Goal: Task Accomplishment & Management: Manage account settings

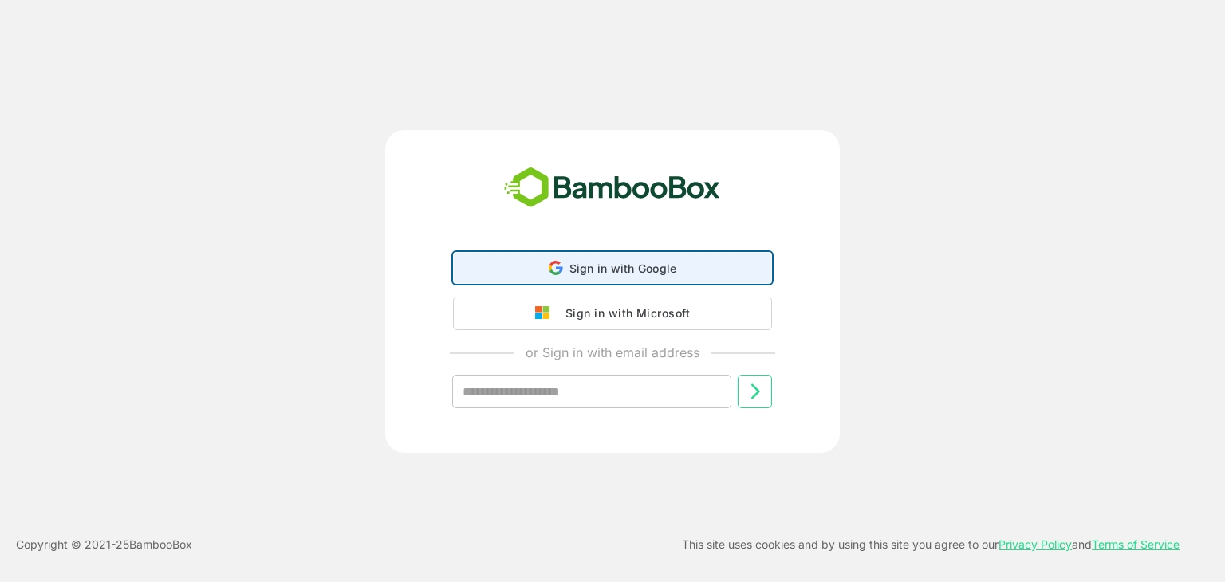
click at [622, 276] on div "Sign in with Google Sign in with Google. Opens in new tab" at bounding box center [612, 268] width 298 height 30
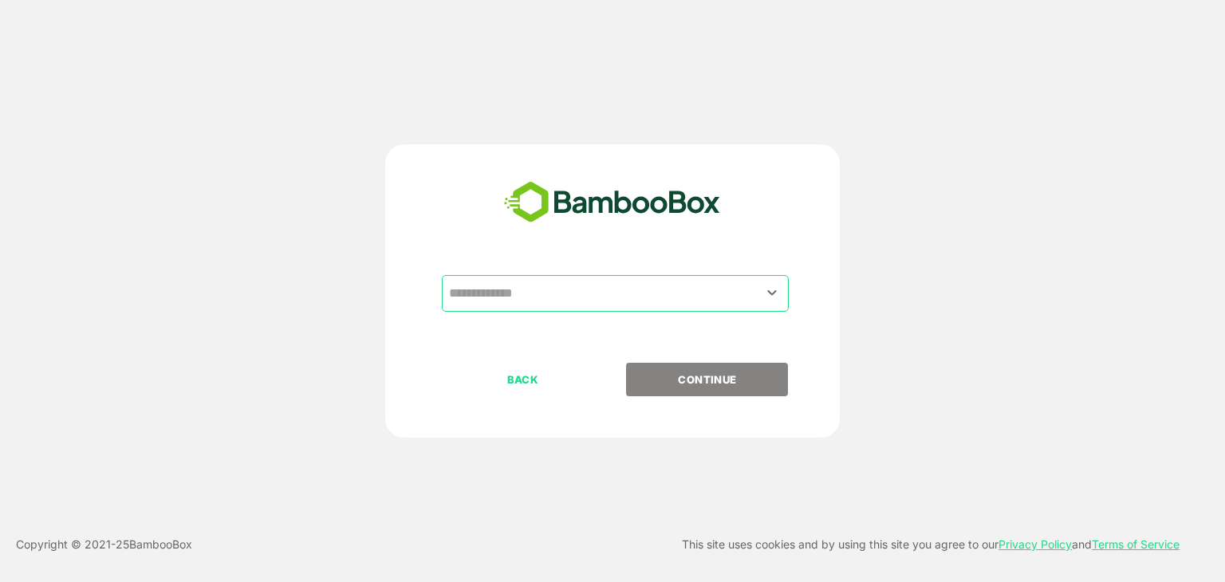
click at [583, 301] on input "text" at bounding box center [615, 293] width 340 height 30
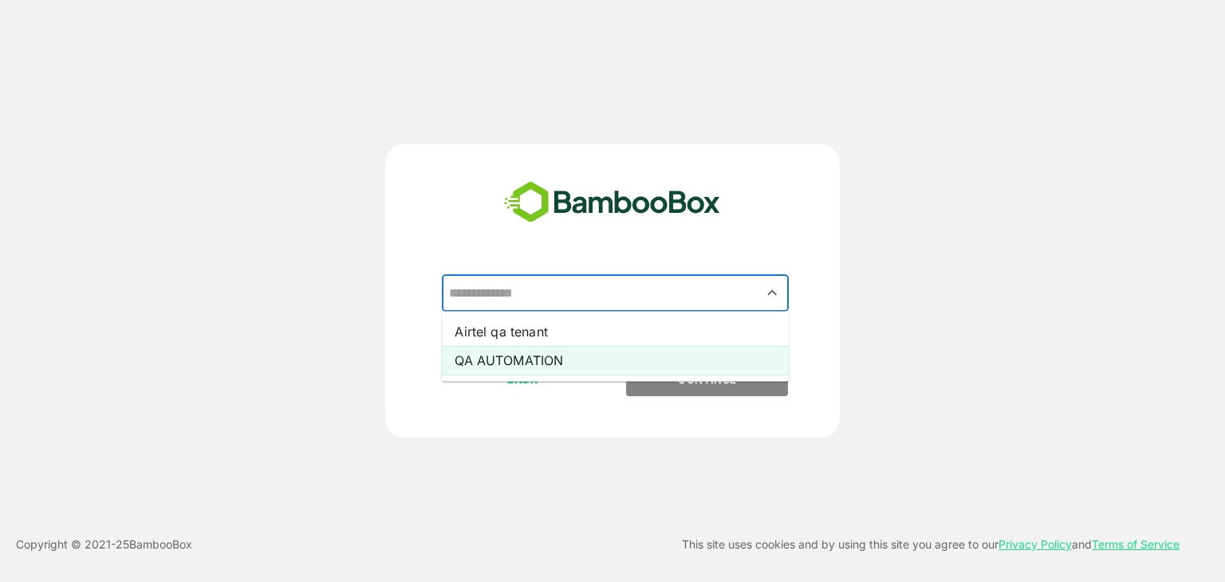
click at [525, 364] on li "QA AUTOMATION" at bounding box center [615, 360] width 347 height 29
type input "**********"
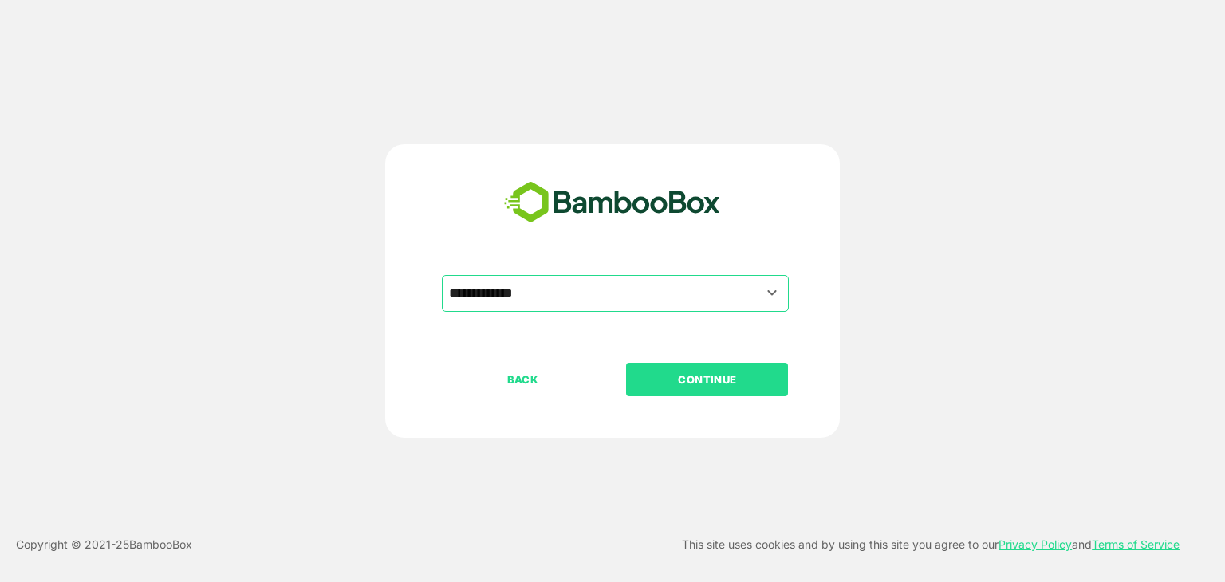
click at [679, 388] on button "CONTINUE" at bounding box center [707, 379] width 162 height 33
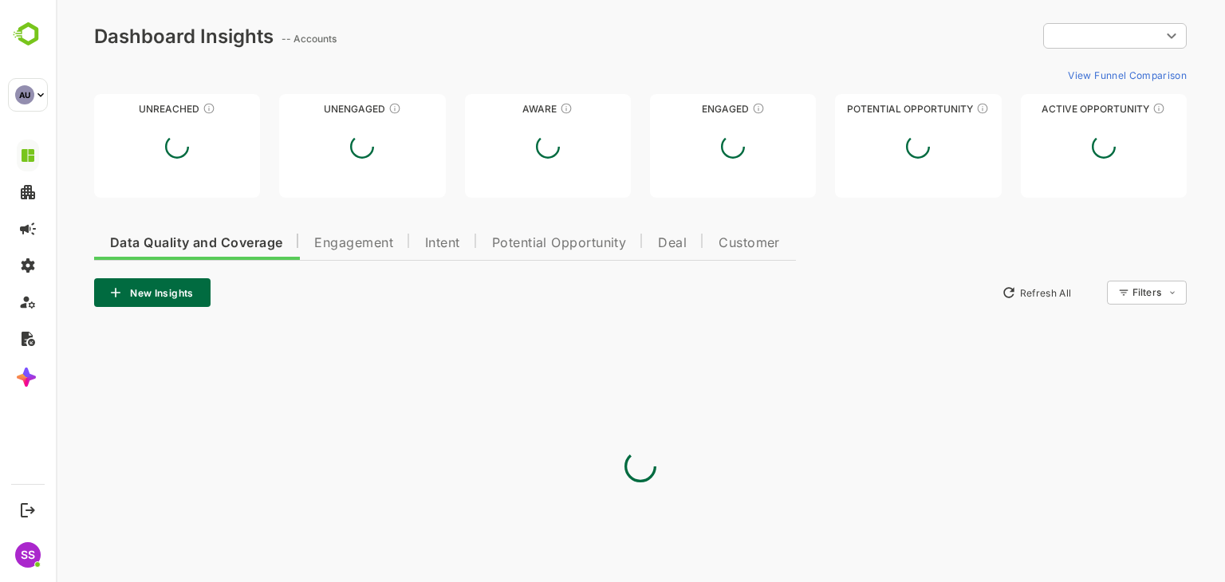
type input "**********"
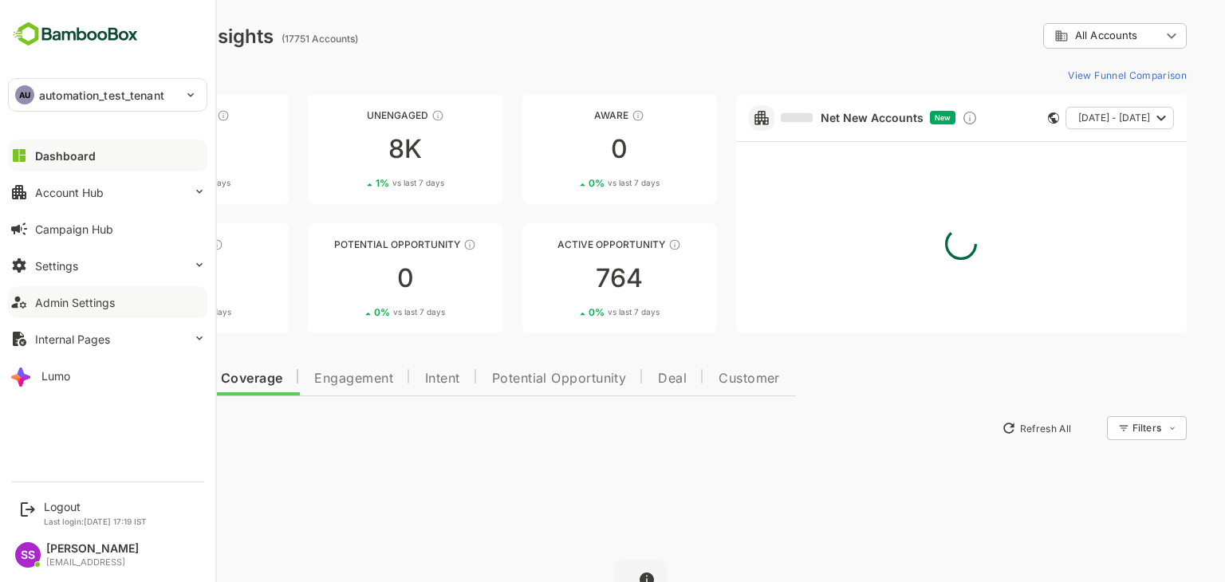
click at [69, 307] on div "Admin Settings" at bounding box center [75, 303] width 80 height 14
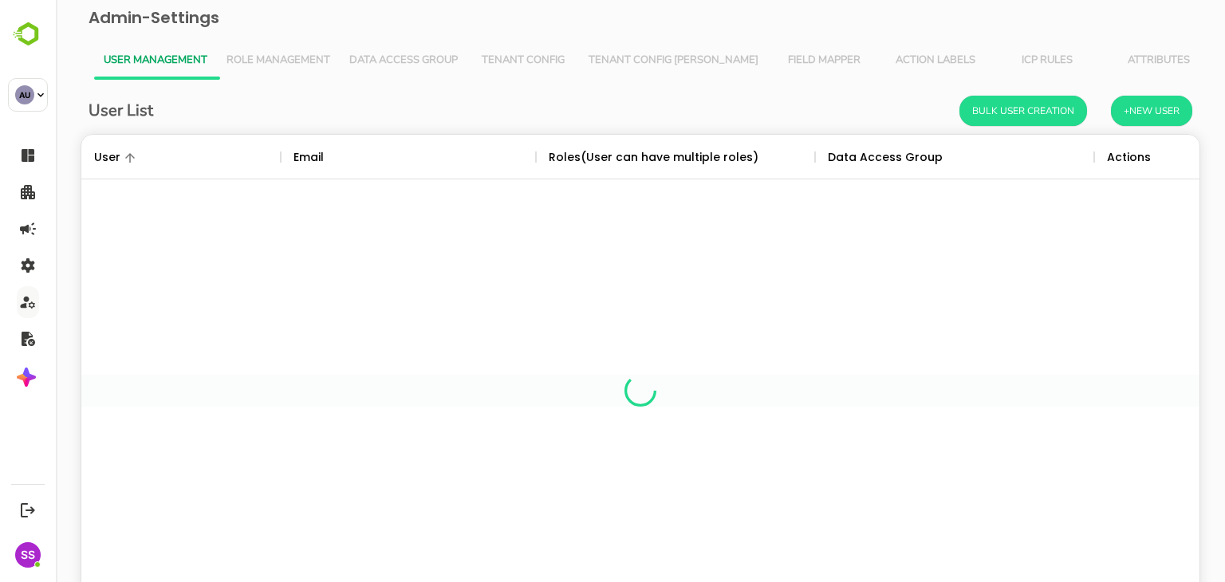
scroll to position [455, 1094]
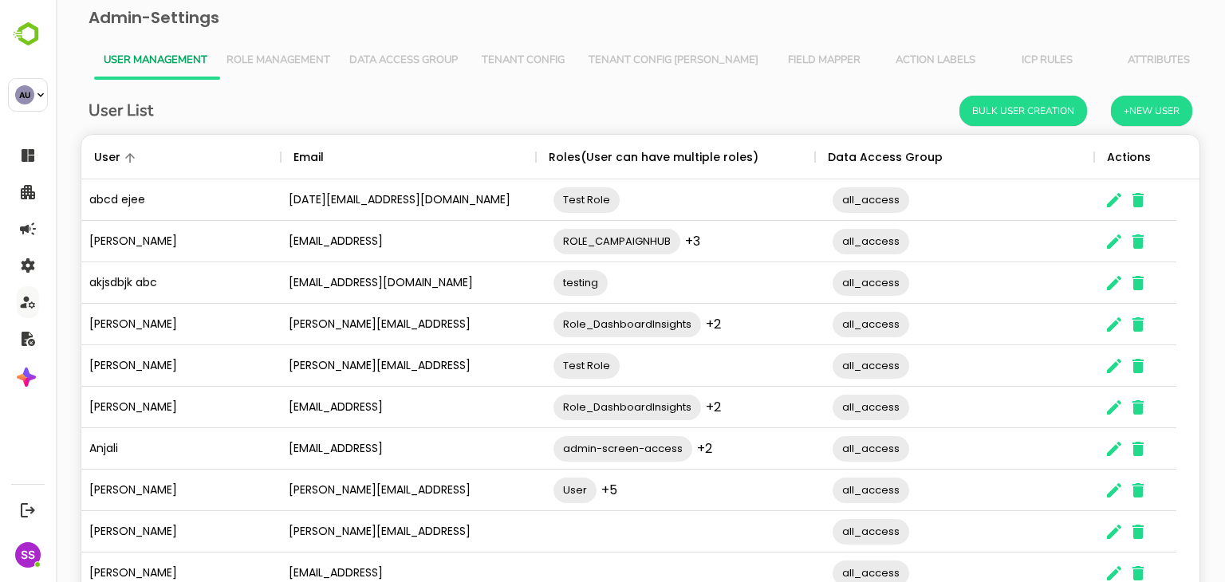
click at [619, 52] on button "Tenant Config [PERSON_NAME]" at bounding box center [673, 60] width 189 height 38
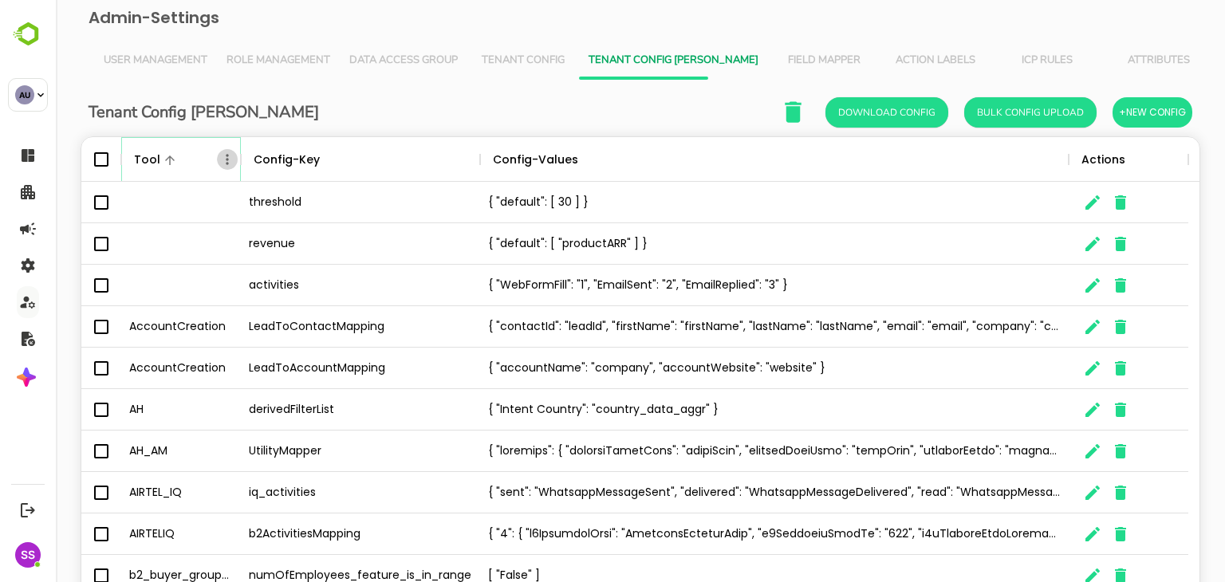
click at [229, 157] on icon "Menu" at bounding box center [227, 159] width 16 height 16
click at [166, 273] on li "Filter" at bounding box center [183, 275] width 110 height 29
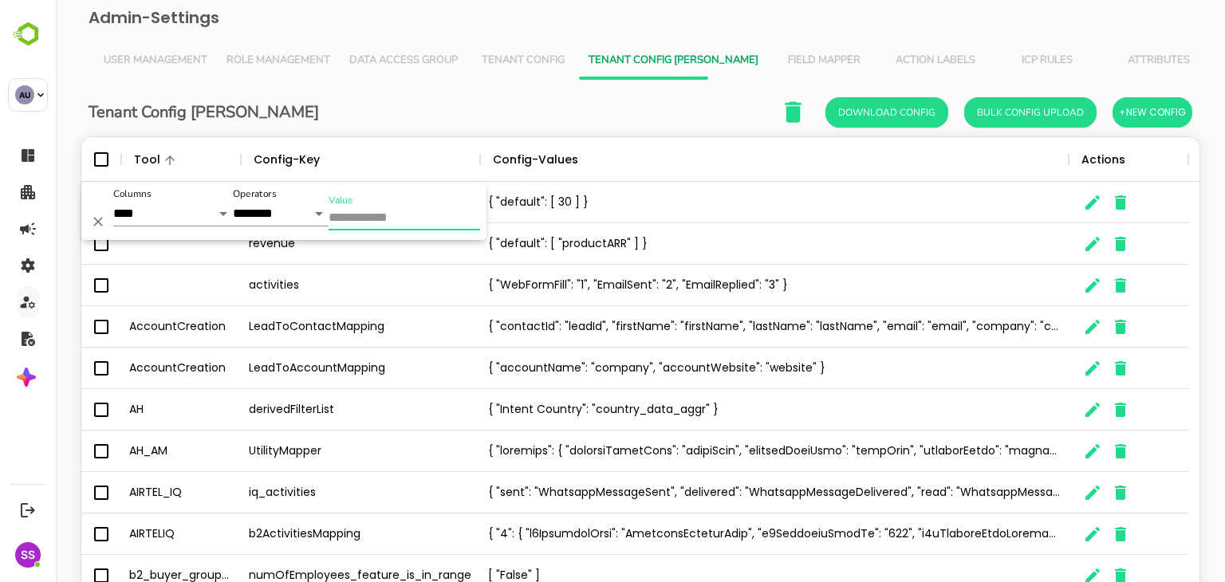
click at [401, 222] on input "Value" at bounding box center [403, 218] width 151 height 23
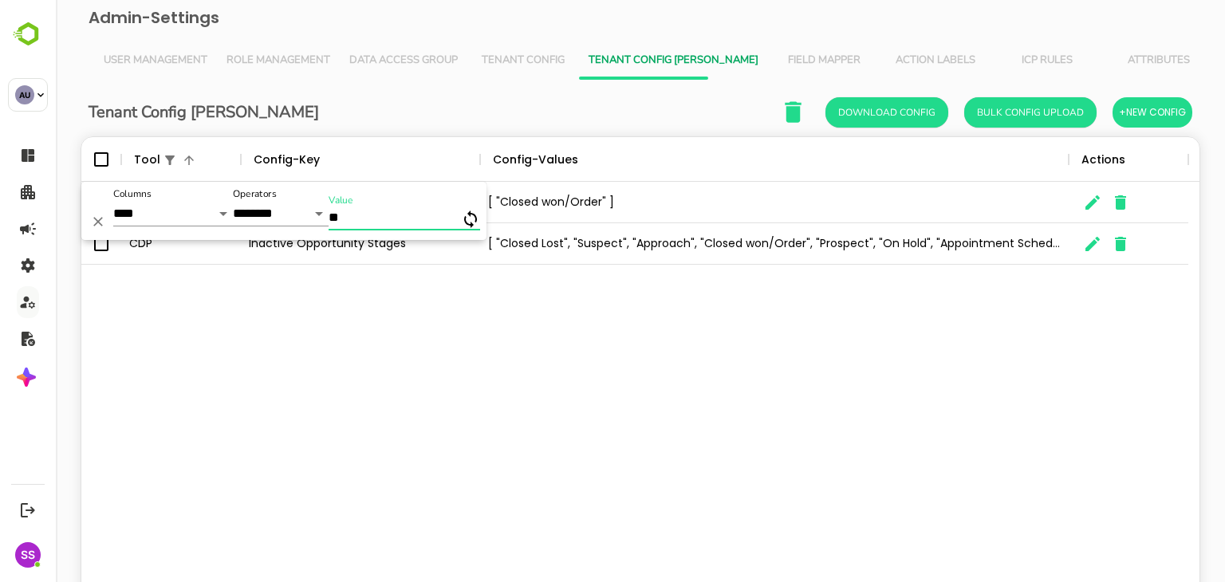
type input "*"
type input "*******"
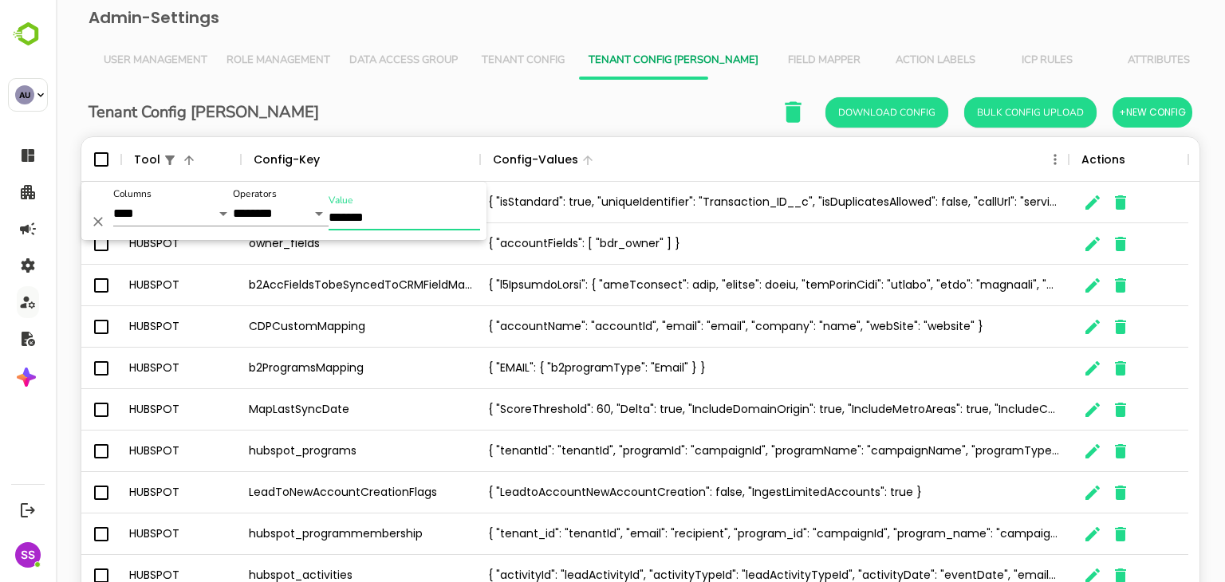
click at [694, 159] on div "Config-Values" at bounding box center [766, 159] width 556 height 45
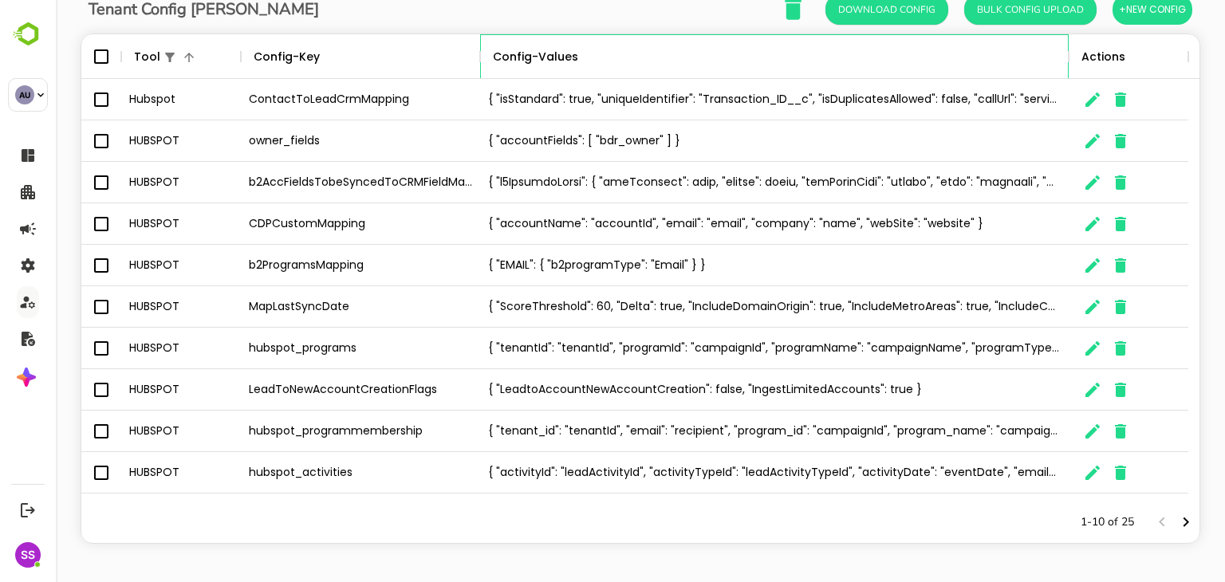
scroll to position [104, 0]
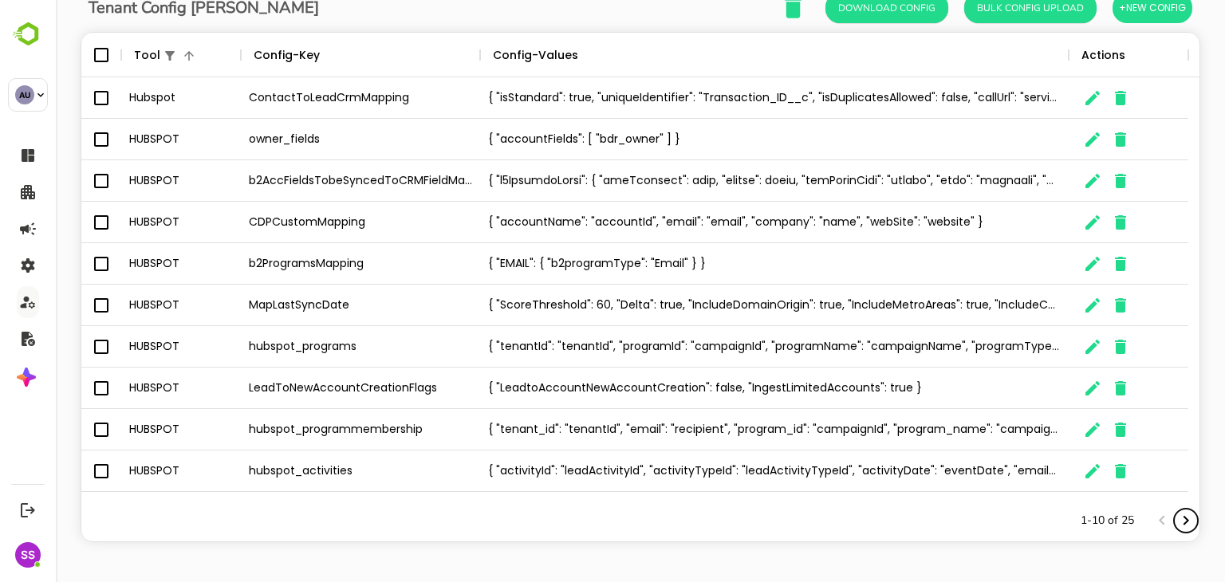
click at [1176, 519] on icon "Next page" at bounding box center [1185, 520] width 19 height 19
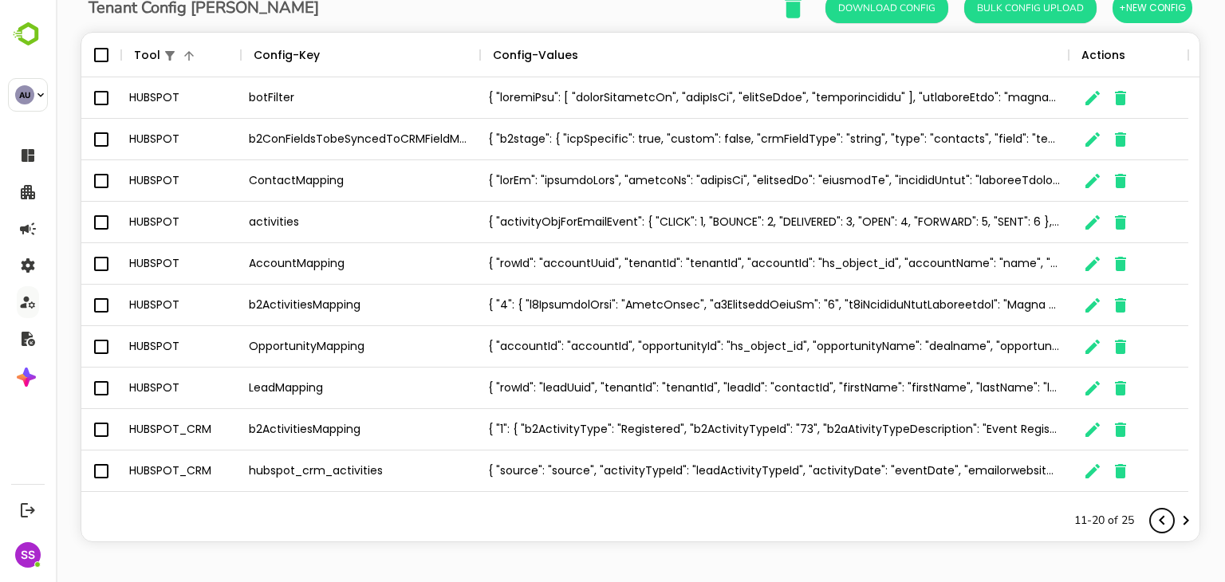
click at [1158, 523] on icon "Previous page" at bounding box center [1161, 521] width 6 height 10
